Goal: Task Accomplishment & Management: Use online tool/utility

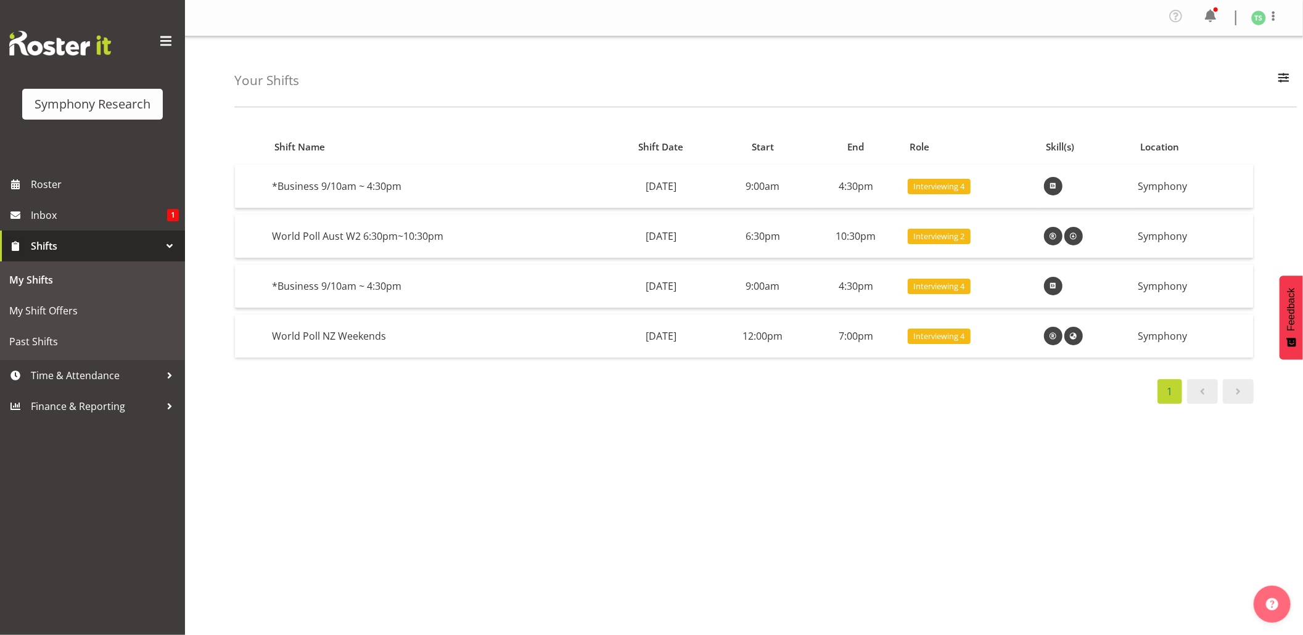
drag, startPoint x: 902, startPoint y: 546, endPoint x: 755, endPoint y: 607, distance: 159.0
click at [902, 546] on div "Shift Name Shift Date Start End Role Skill(s) Location *Business 9/10am ~ 4:30p…" at bounding box center [768, 364] width 1069 height 494
click at [832, 505] on div "Shift Name Shift Date Start End Role Skill(s) Location *Business 9/10am ~ 4:30p…" at bounding box center [768, 364] width 1069 height 494
click at [856, 554] on div "Shift Name Shift Date Start End Role Skill(s) Location *Business 9/10am ~ 4:30p…" at bounding box center [768, 364] width 1069 height 494
drag, startPoint x: 911, startPoint y: 497, endPoint x: 906, endPoint y: 481, distance: 16.8
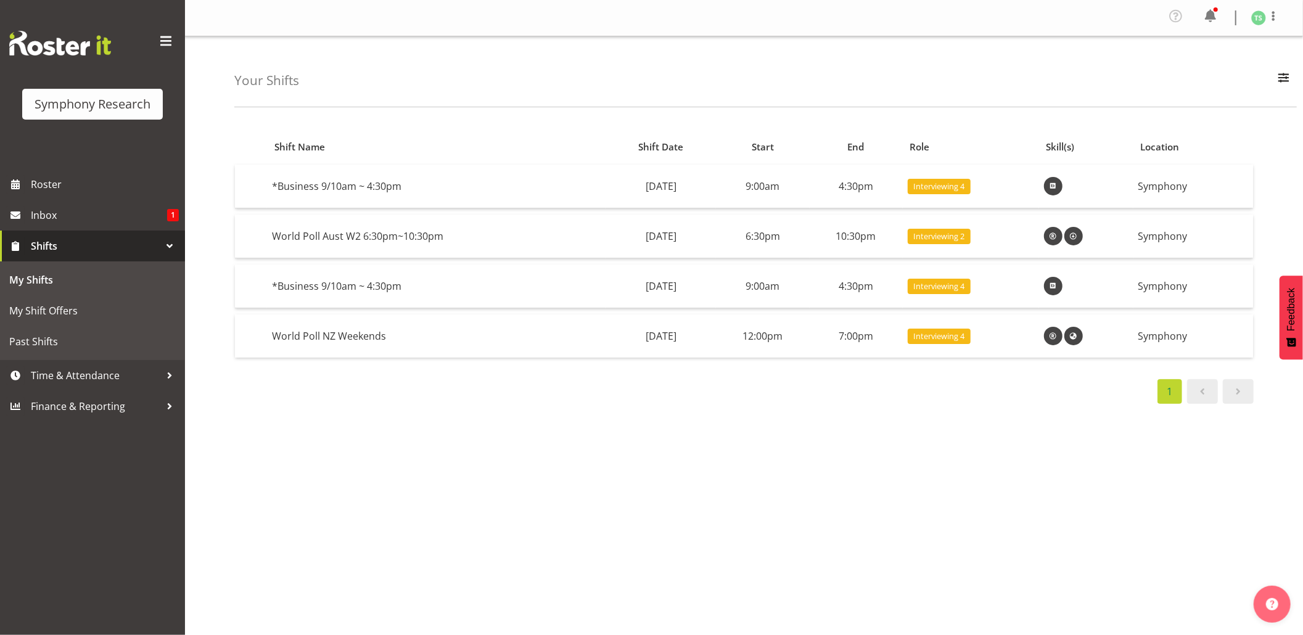
click at [911, 496] on div "Shift Name Shift Date Start End Role Skill(s) Location *Business 9/10am ~ 4:30p…" at bounding box center [768, 364] width 1069 height 494
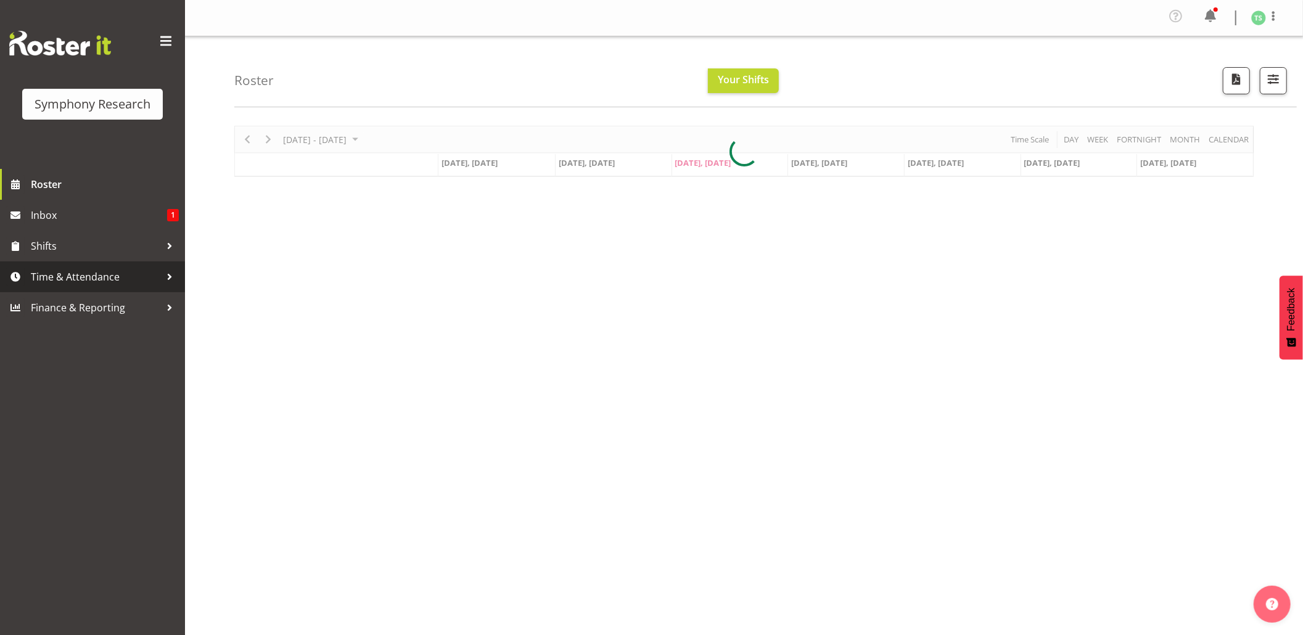
click at [64, 270] on span "Time & Attendance" at bounding box center [96, 277] width 130 height 19
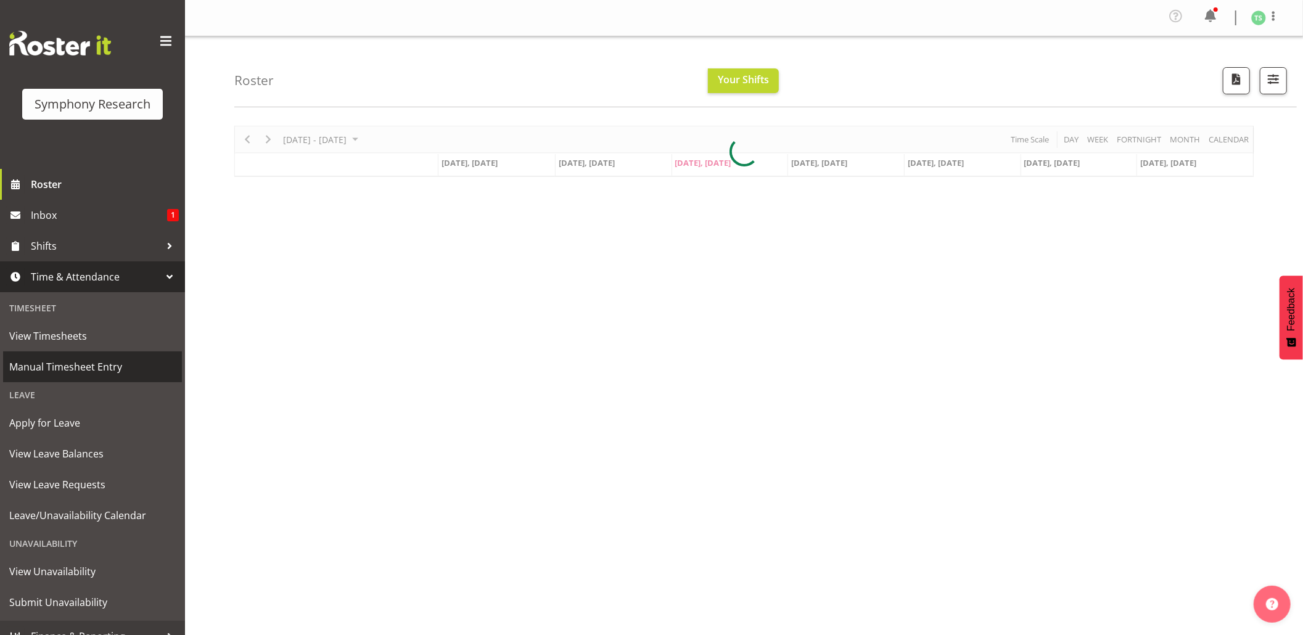
click at [75, 366] on span "Manual Timesheet Entry" at bounding box center [92, 367] width 167 height 19
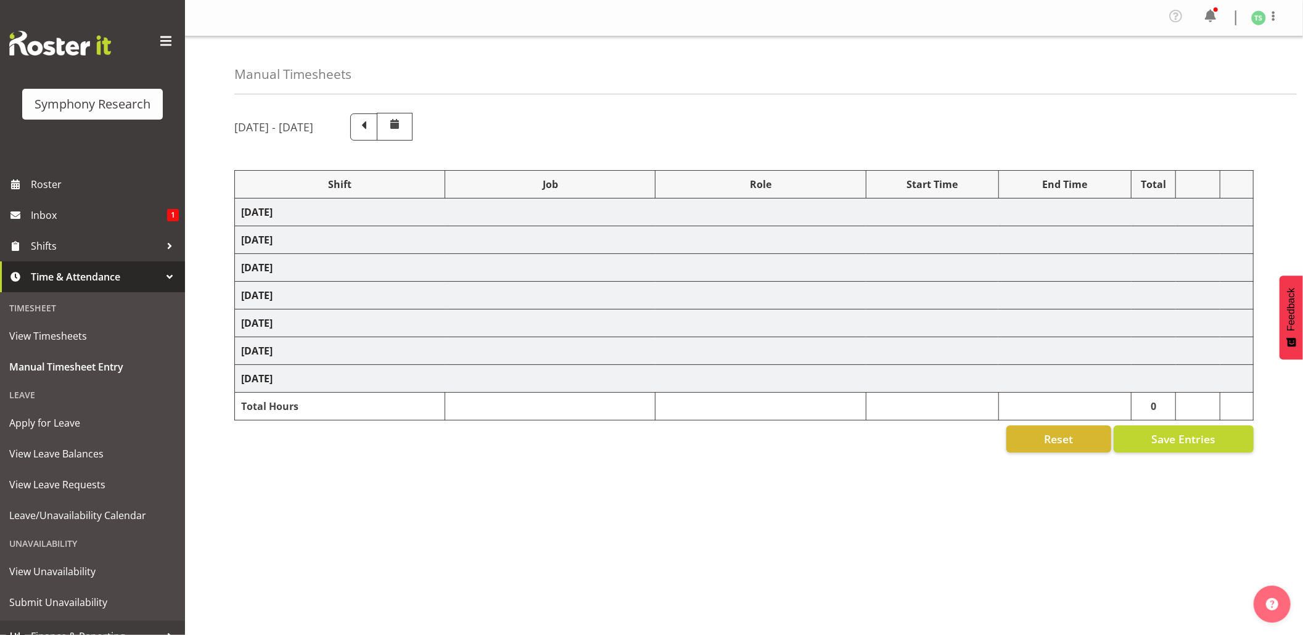
select select "56692"
select select "10499"
select select "47"
select select "48116"
select select "9426"
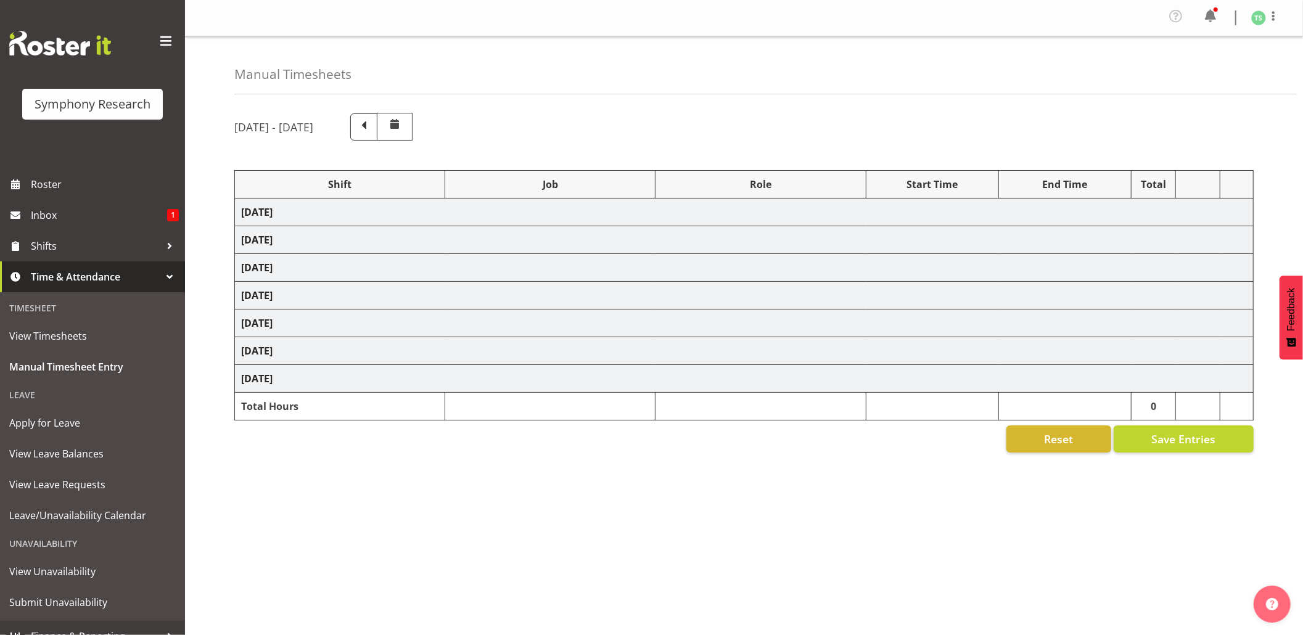
select select "47"
select select "56692"
select select "10499"
select select "47"
select select "56692"
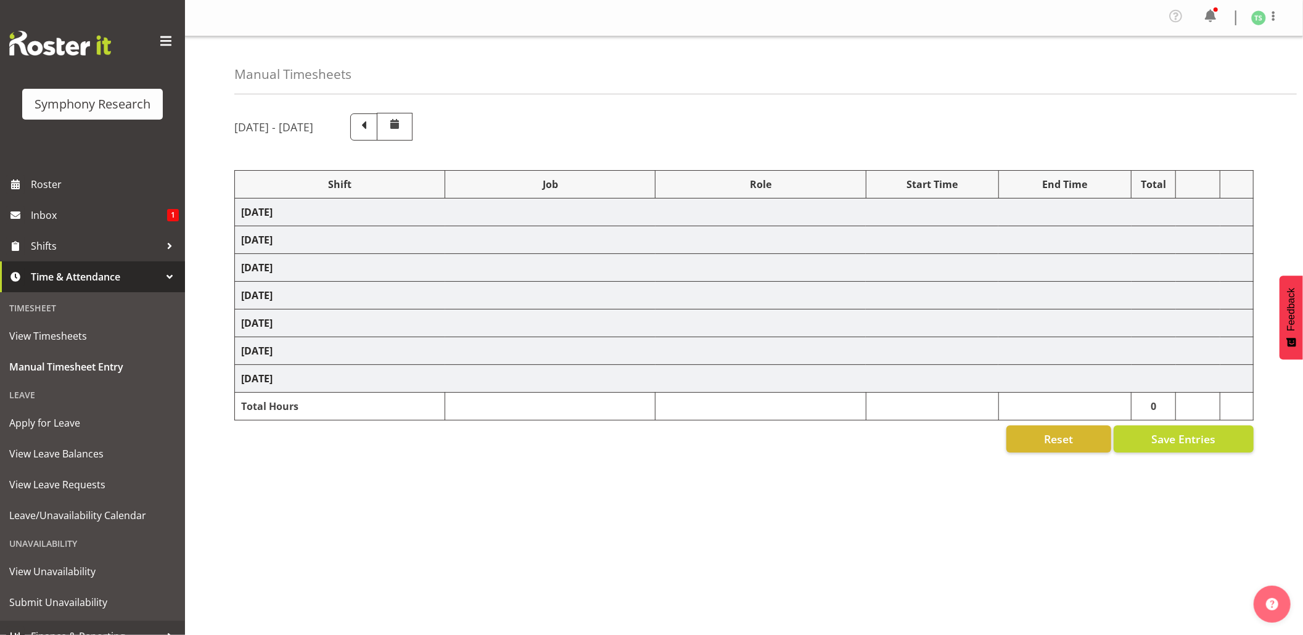
select select "10499"
select select "47"
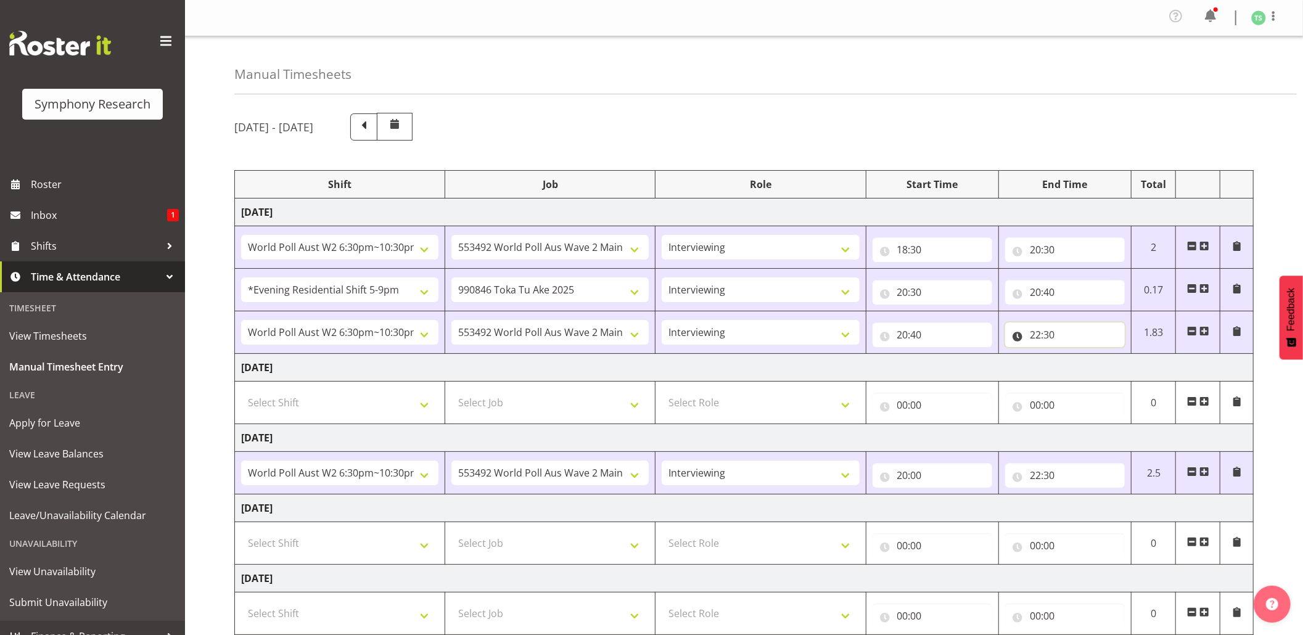
click at [1057, 334] on input "22:30" at bounding box center [1066, 335] width 120 height 25
click at [1123, 365] on select "00 01 02 03 04 05 06 07 08 09 10 11 12 13 14 15 16 17 18 19 20 21 22 23 24 25 2…" at bounding box center [1122, 367] width 28 height 25
select select "50"
click at [1108, 357] on select "00 01 02 03 04 05 06 07 08 09 10 11 12 13 14 15 16 17 18 19 20 21 22 23 24 25 2…" at bounding box center [1122, 367] width 28 height 25
type input "22:50"
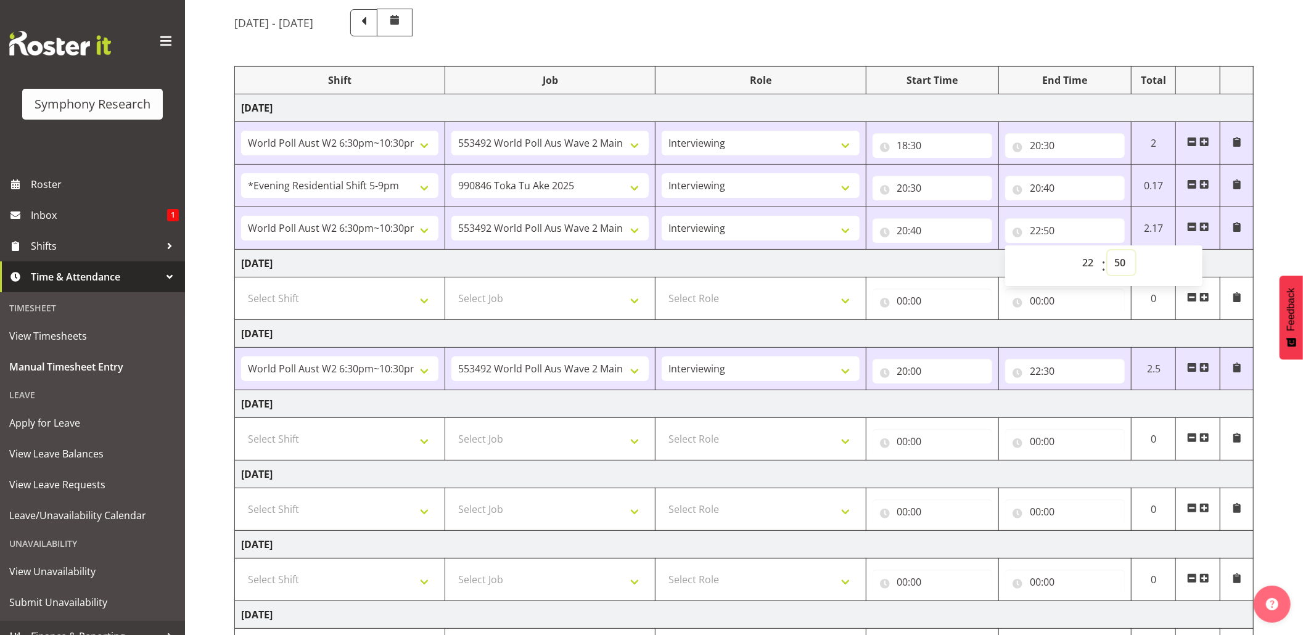
scroll to position [227, 0]
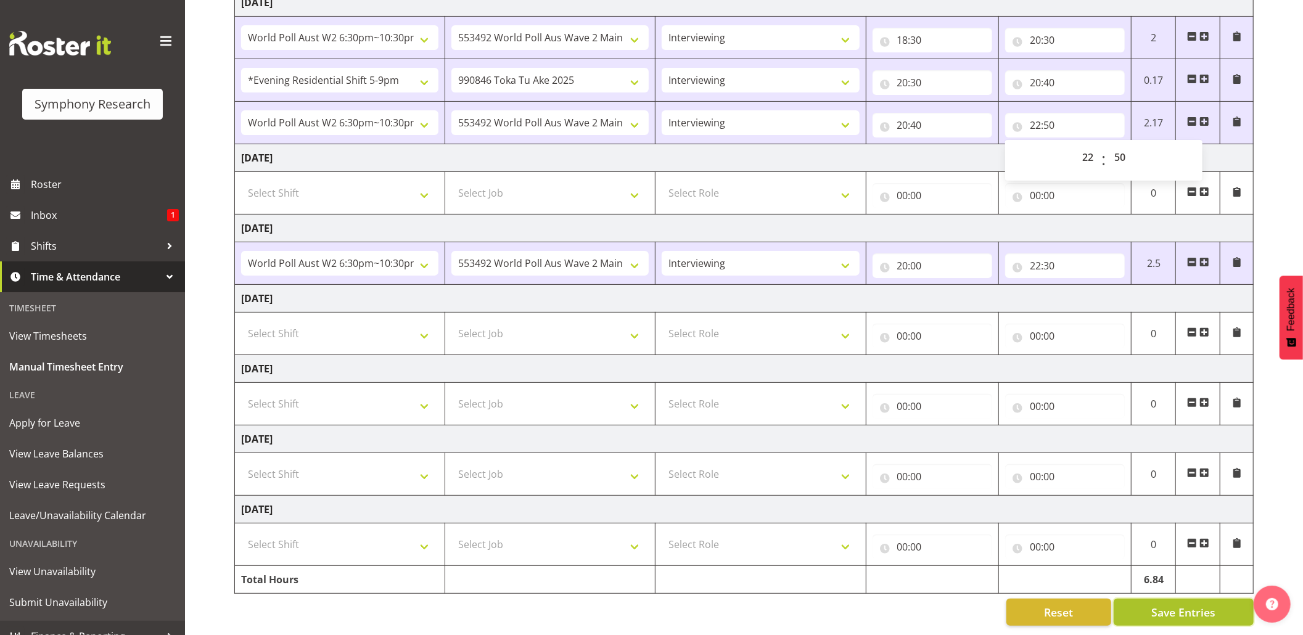
click at [1168, 599] on button "Save Entries" at bounding box center [1184, 612] width 140 height 27
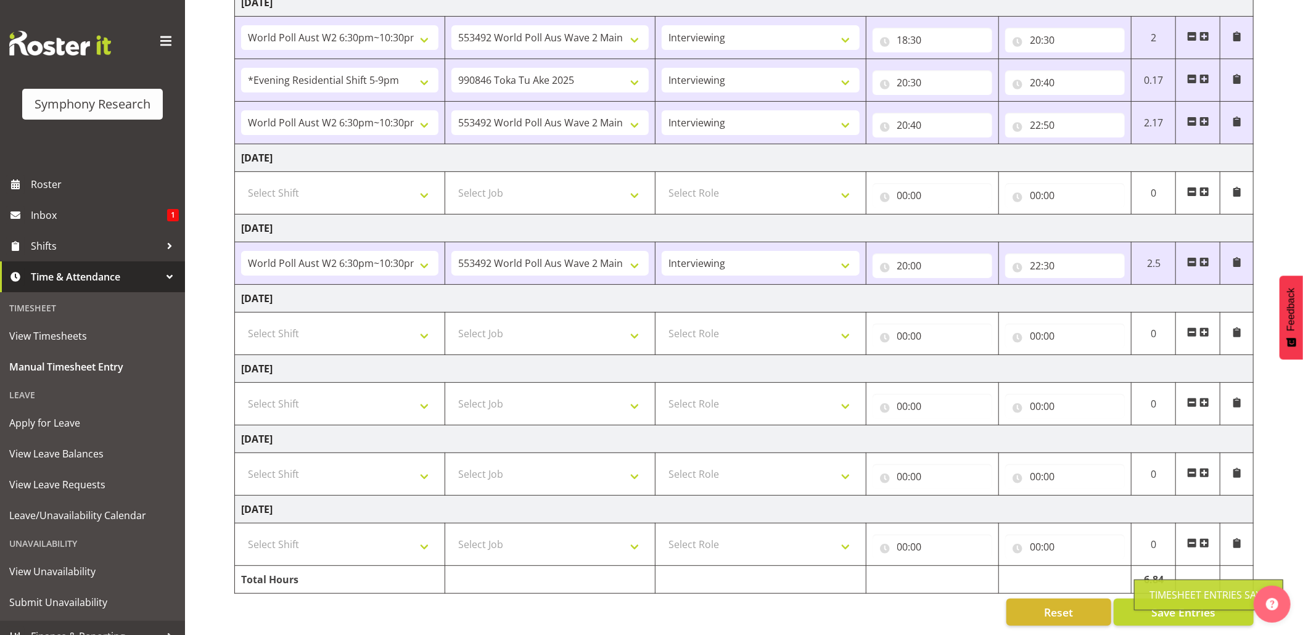
click at [1186, 590] on div "Timesheet Entries Save" at bounding box center [1209, 595] width 118 height 15
click at [1184, 599] on button "Save Entries" at bounding box center [1184, 612] width 140 height 27
click at [1186, 605] on span "Save Entries" at bounding box center [1184, 613] width 64 height 16
click at [43, 249] on span "Shifts" at bounding box center [96, 246] width 130 height 19
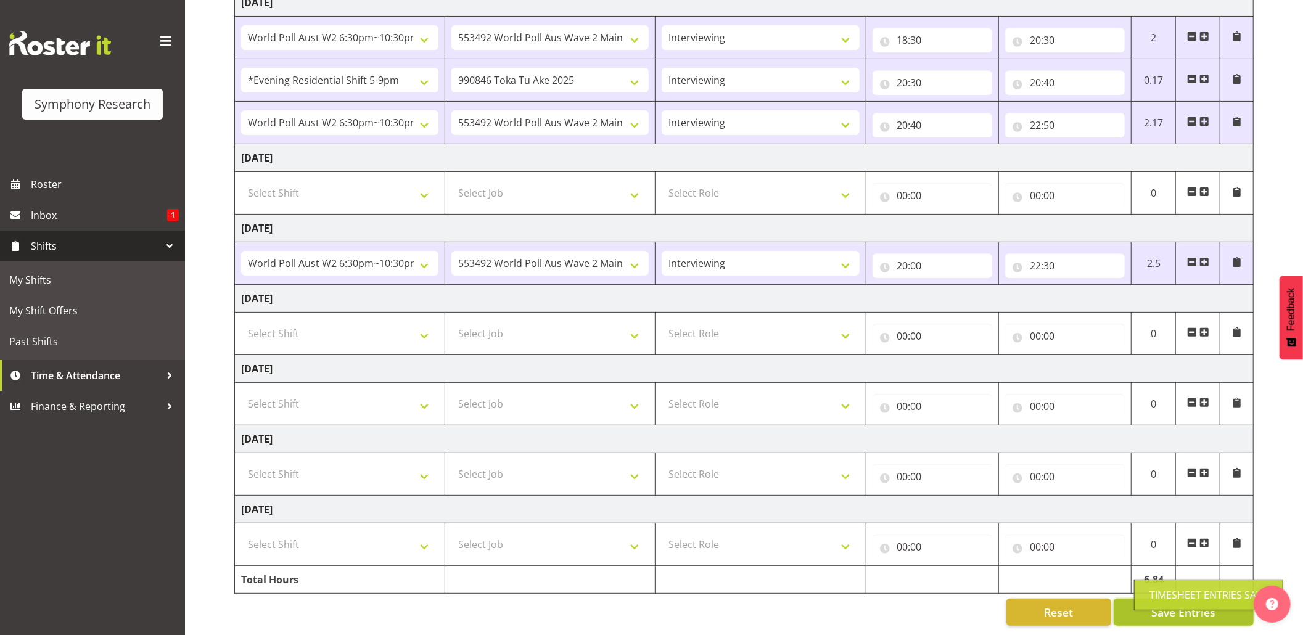
click at [1196, 605] on span "Save Entries" at bounding box center [1184, 613] width 64 height 16
click at [39, 275] on span "My Shifts" at bounding box center [92, 280] width 167 height 19
